Goal: Check status: Check status

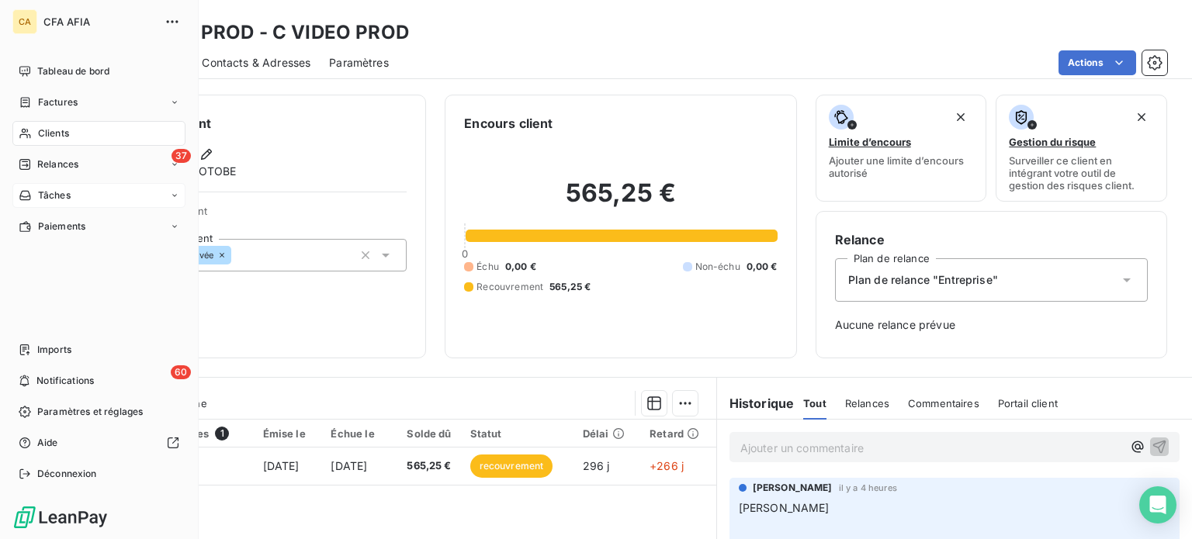
scroll to position [1279, 0]
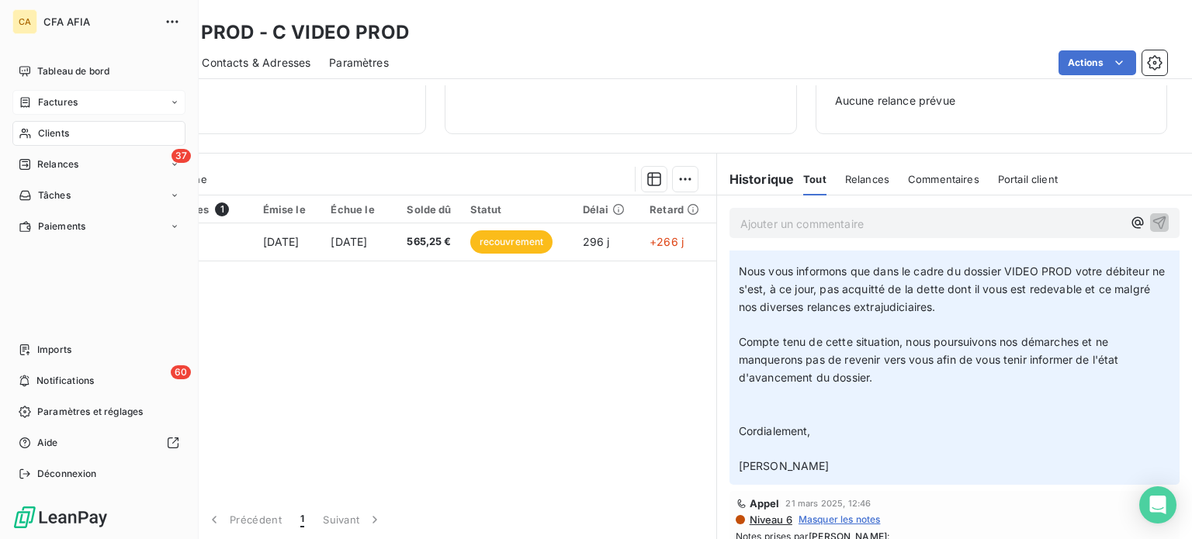
click at [50, 99] on span "Factures" at bounding box center [58, 102] width 40 height 14
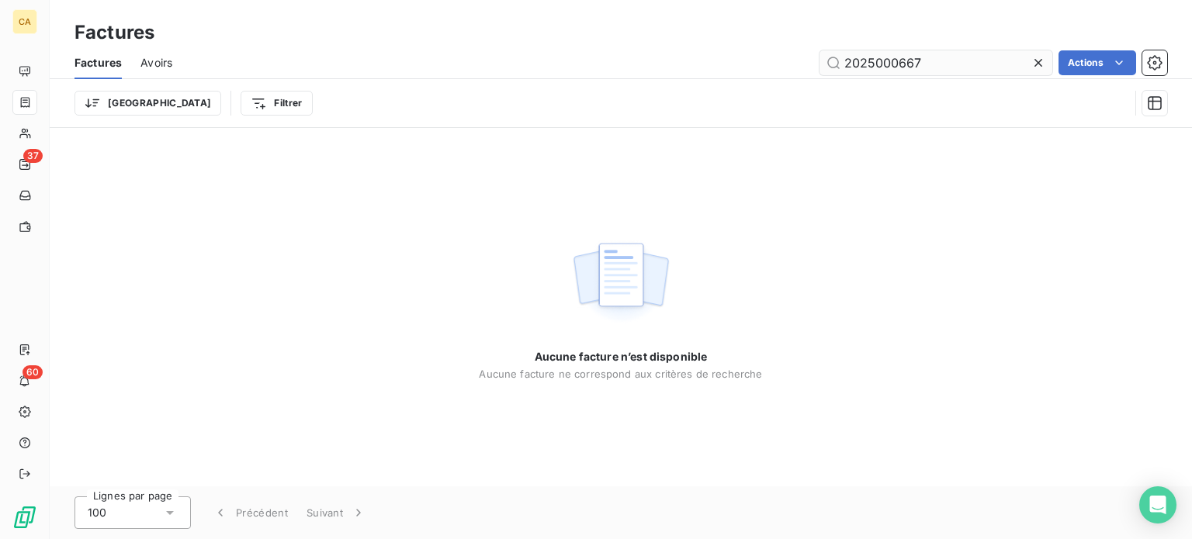
click at [897, 61] on input "2025000667" at bounding box center [936, 62] width 233 height 25
type input "202500667"
click at [1039, 63] on icon at bounding box center [1039, 63] width 16 height 16
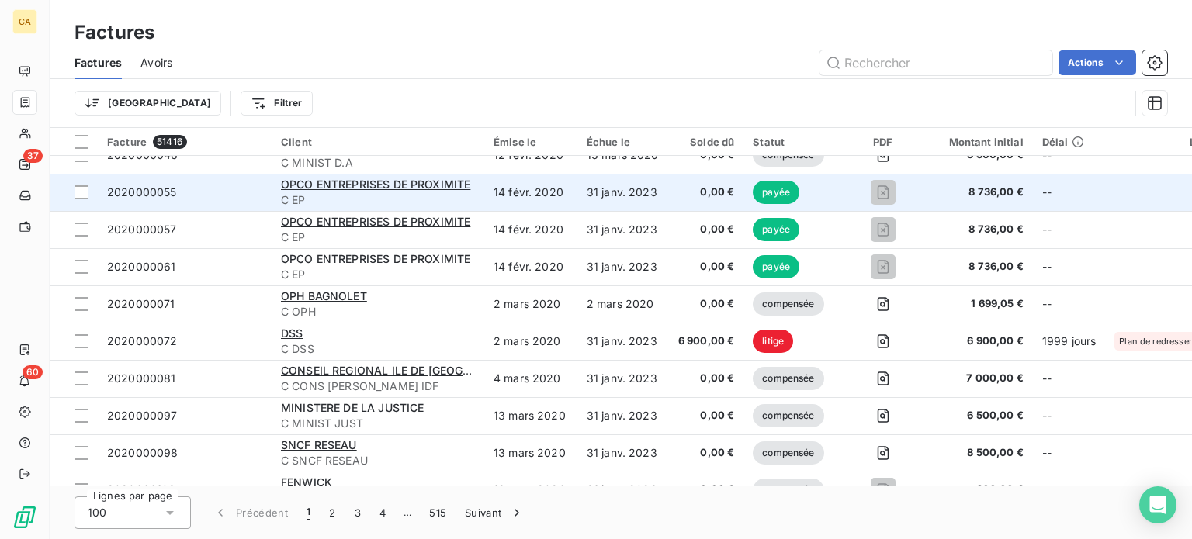
scroll to position [155, 0]
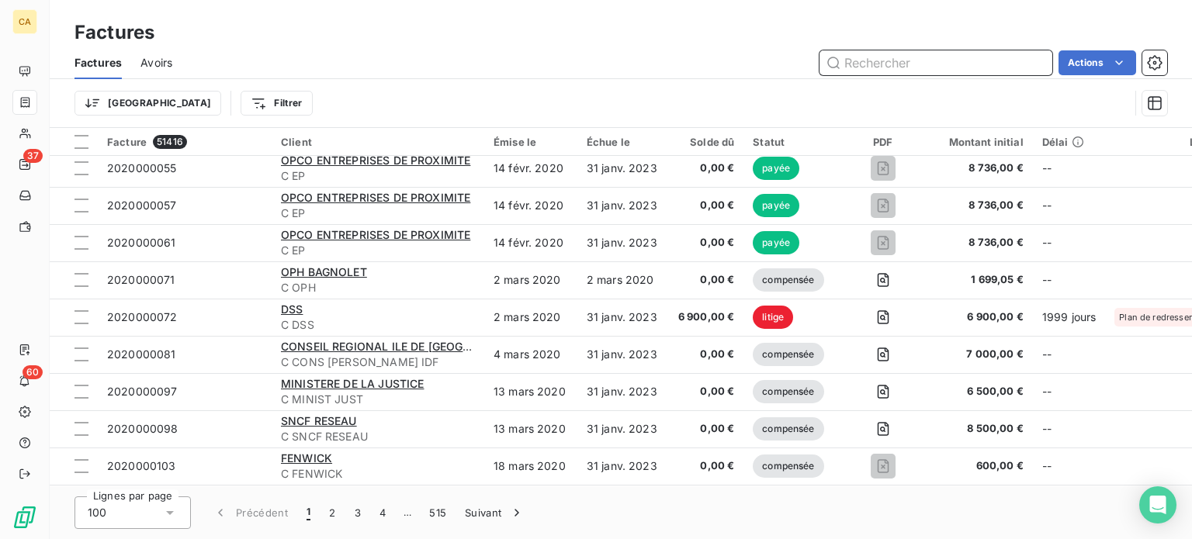
click at [901, 68] on input "text" at bounding box center [936, 62] width 233 height 25
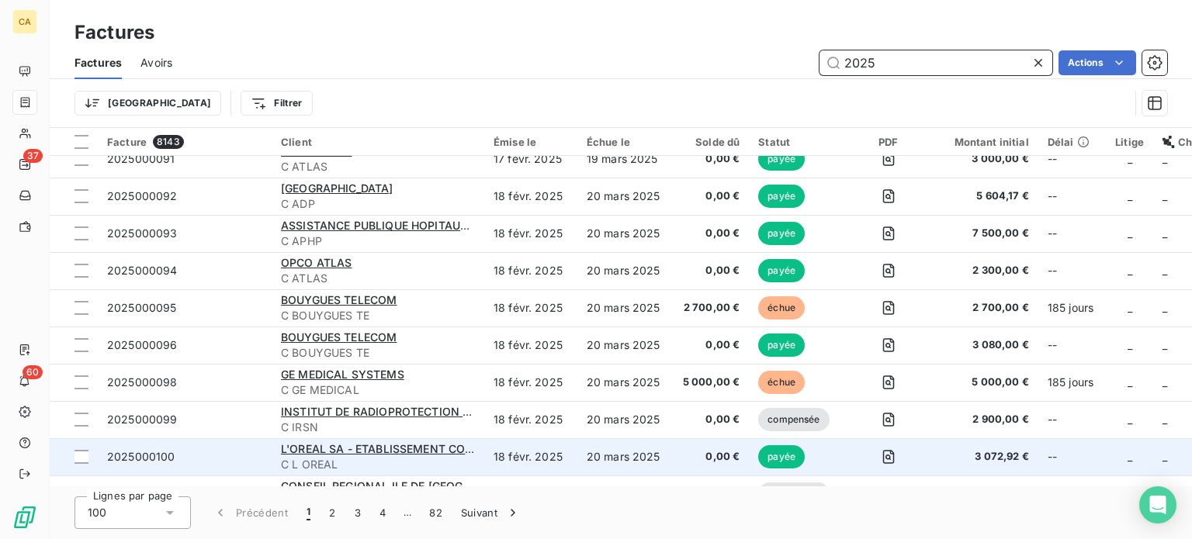
scroll to position [3401, 0]
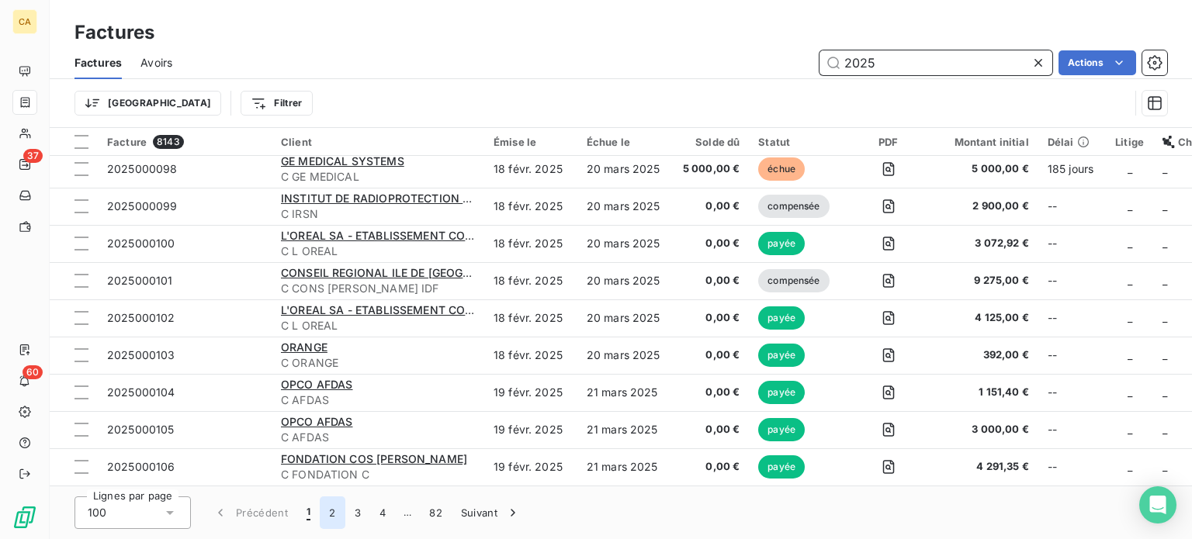
type input "2025"
click at [332, 517] on button "2" at bounding box center [332, 513] width 25 height 33
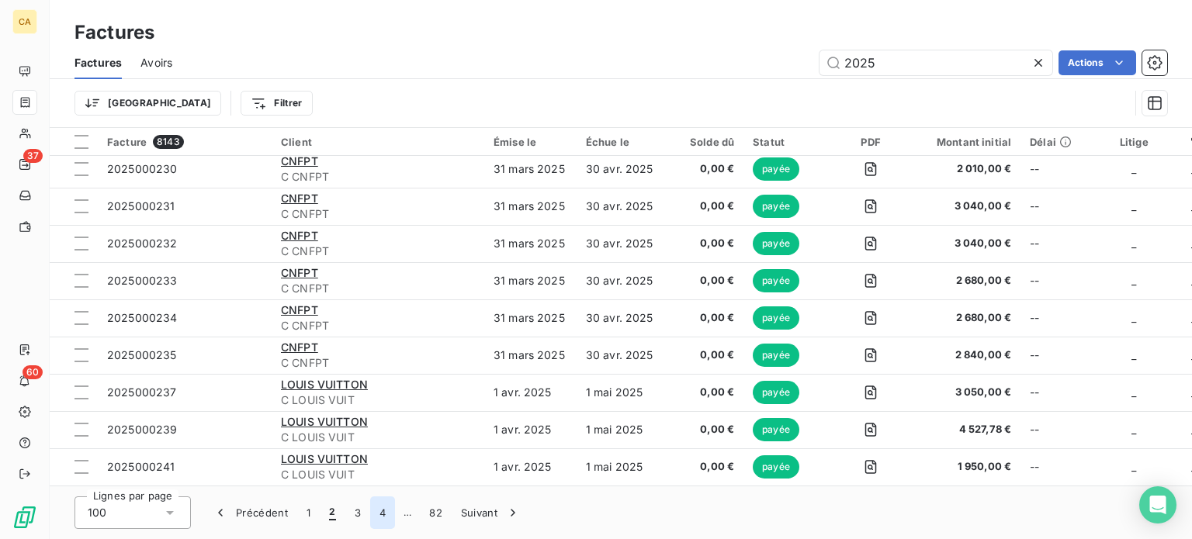
click at [383, 517] on button "4" at bounding box center [382, 513] width 25 height 33
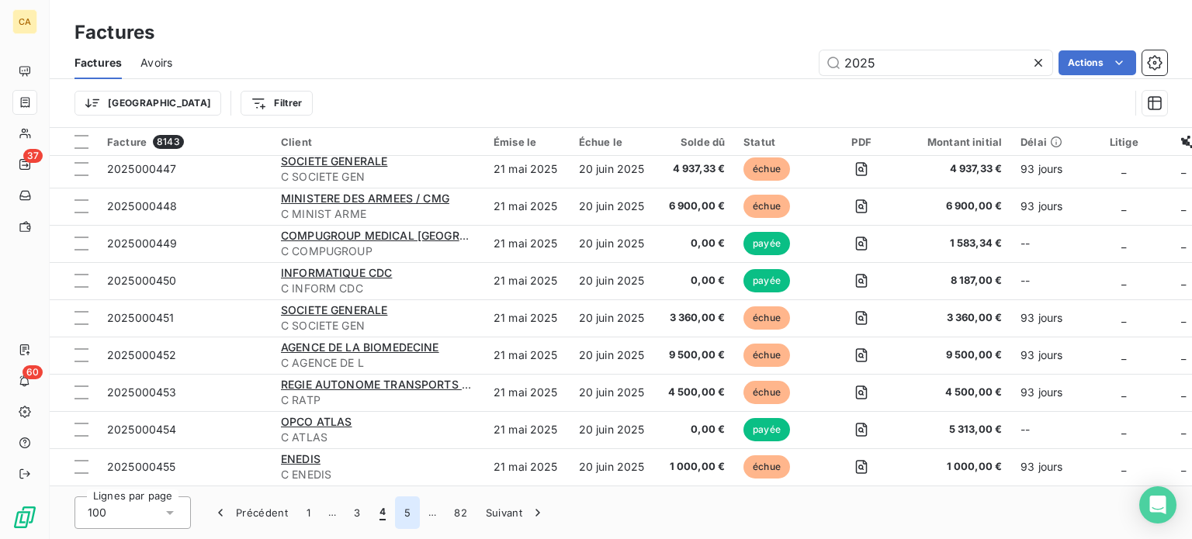
click at [408, 518] on button "5" at bounding box center [407, 513] width 25 height 33
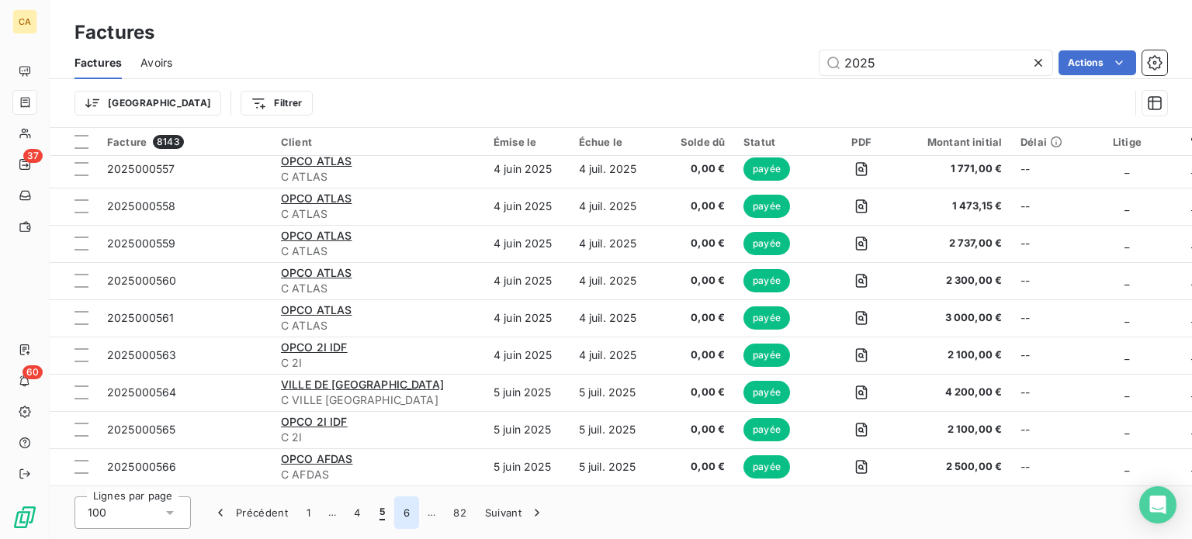
click at [408, 518] on button "6" at bounding box center [406, 513] width 25 height 33
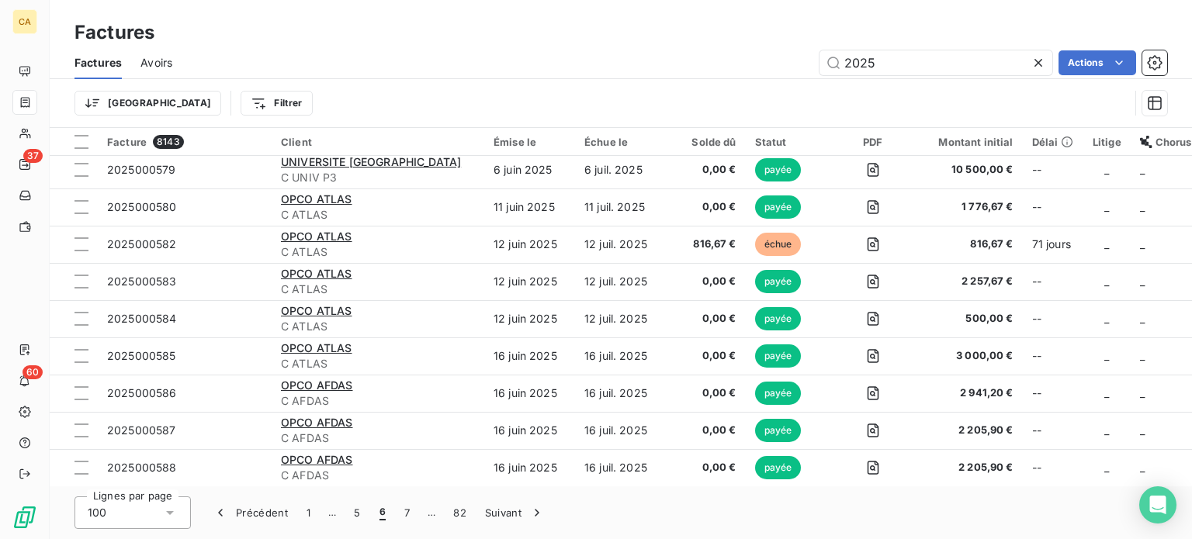
scroll to position [2780, 0]
